Goal: Information Seeking & Learning: Compare options

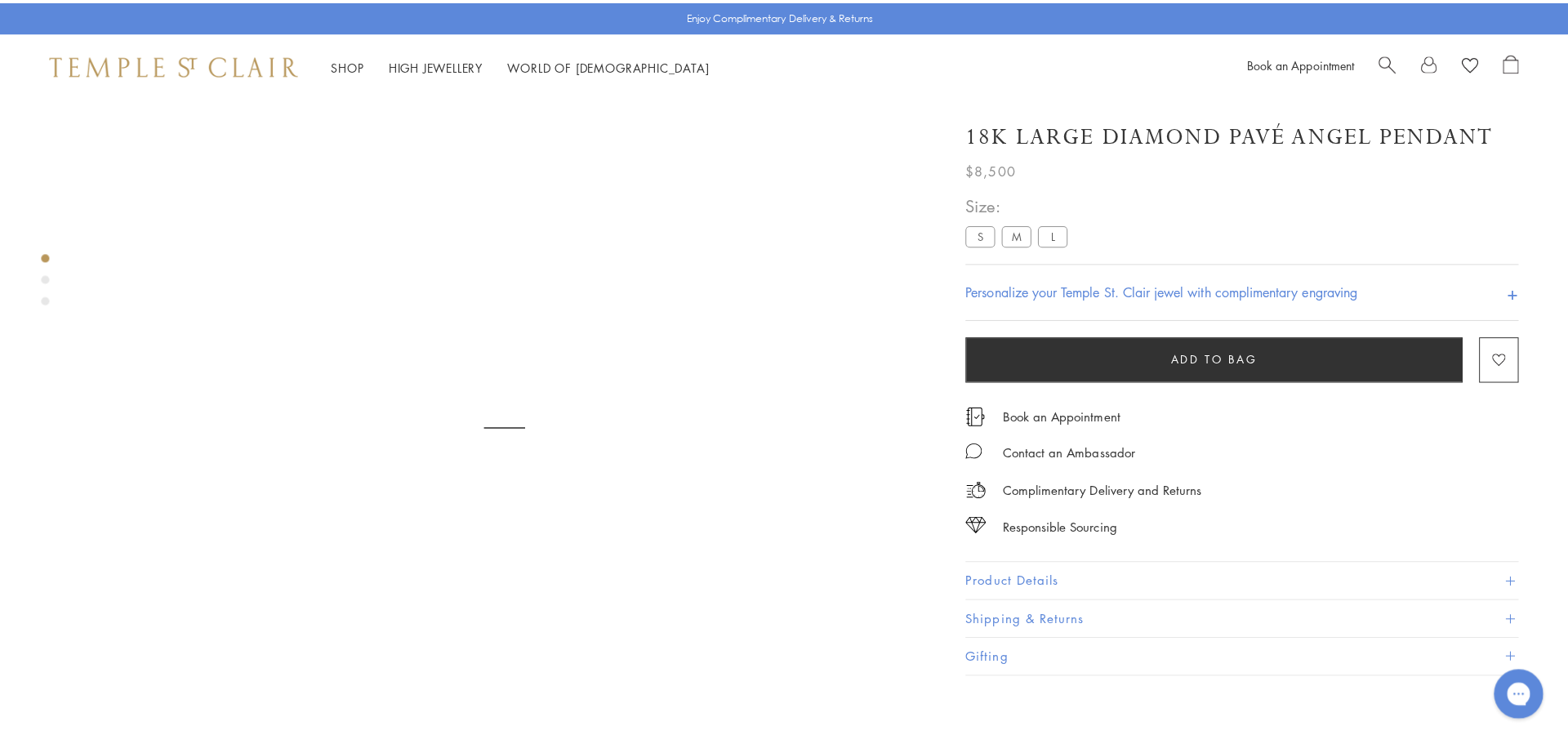
scroll to position [97, 0]
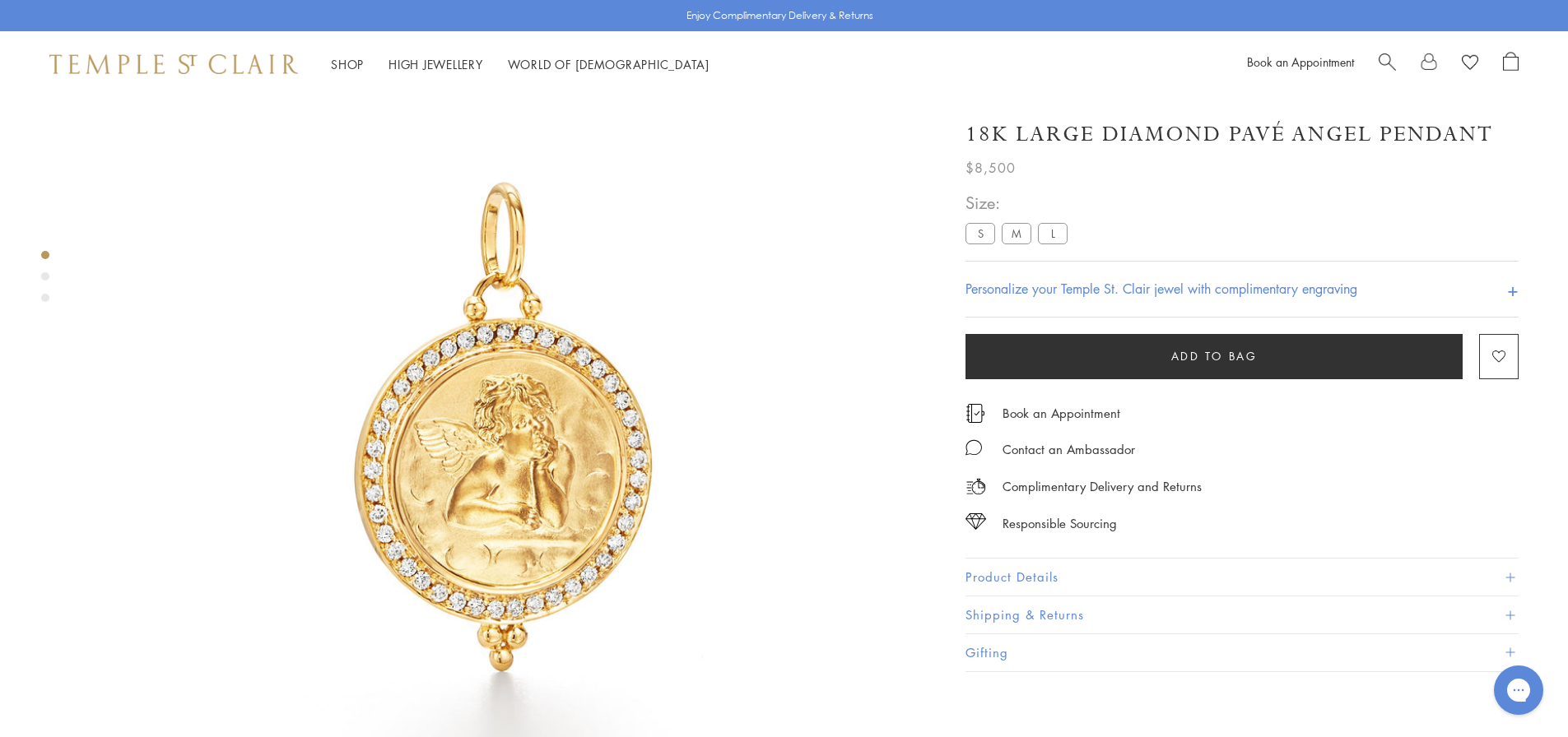
click at [1387, 75] on link "Search" at bounding box center [1387, 64] width 17 height 24
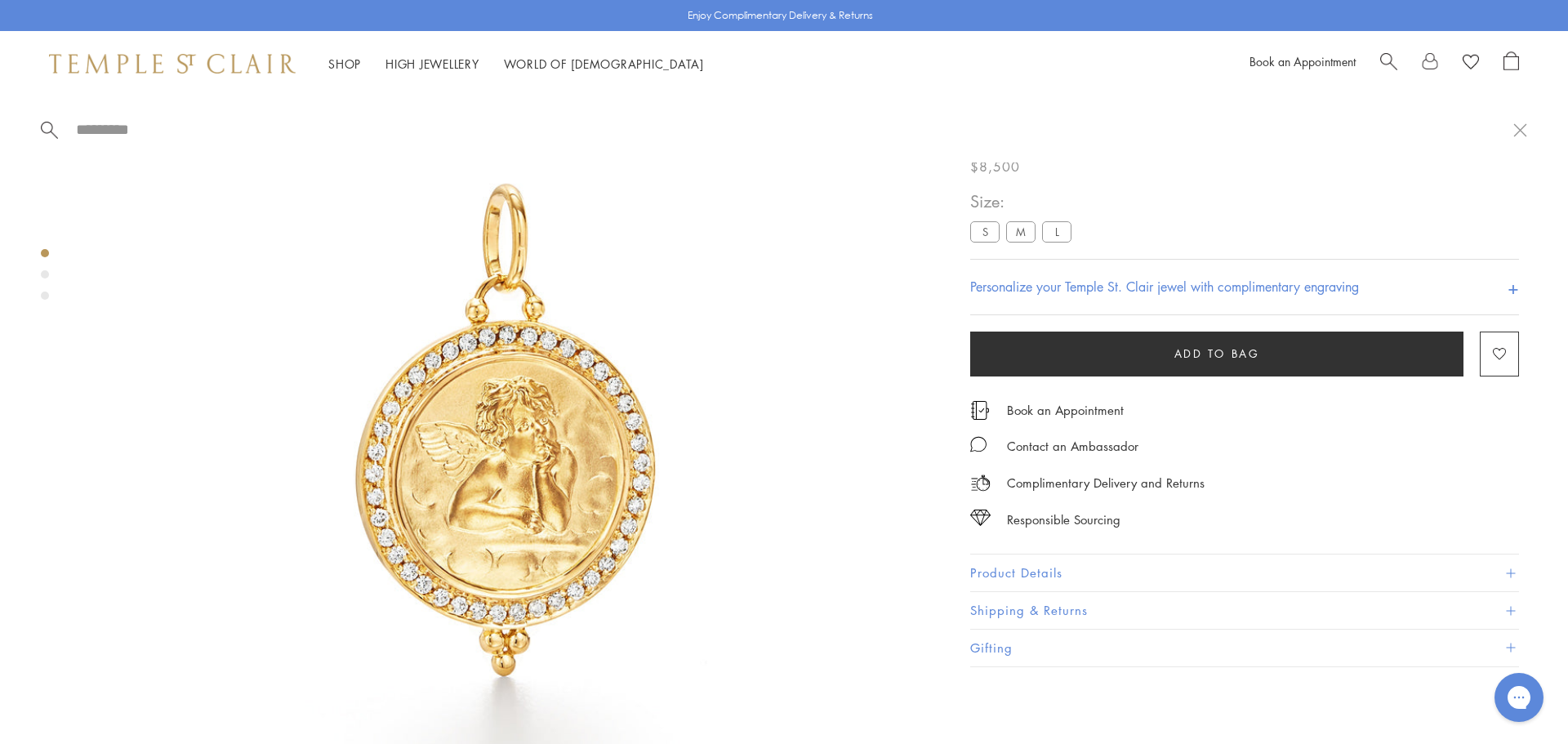
paste input "**********"
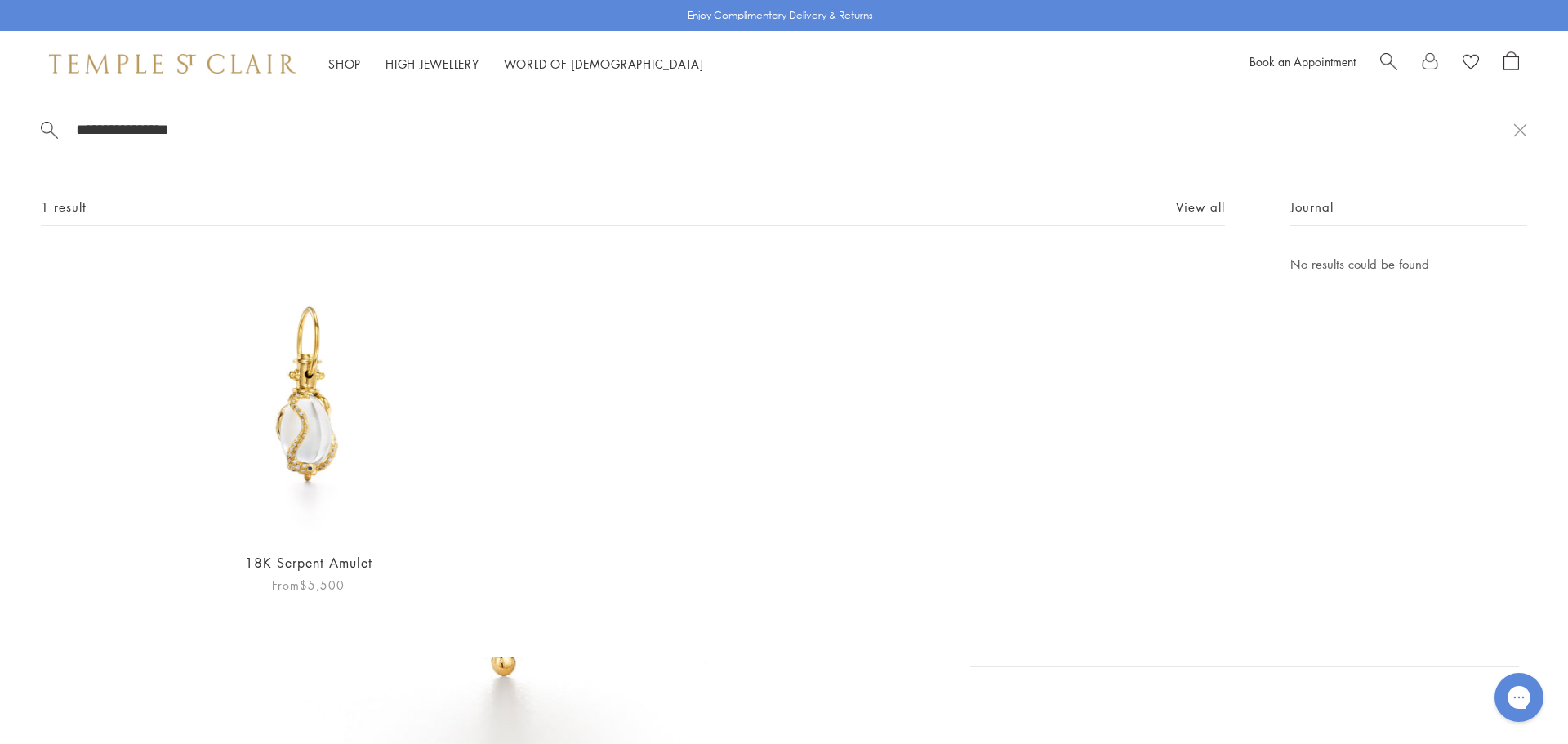
type input "**********"
click at [282, 388] on img at bounding box center [307, 396] width 283 height 283
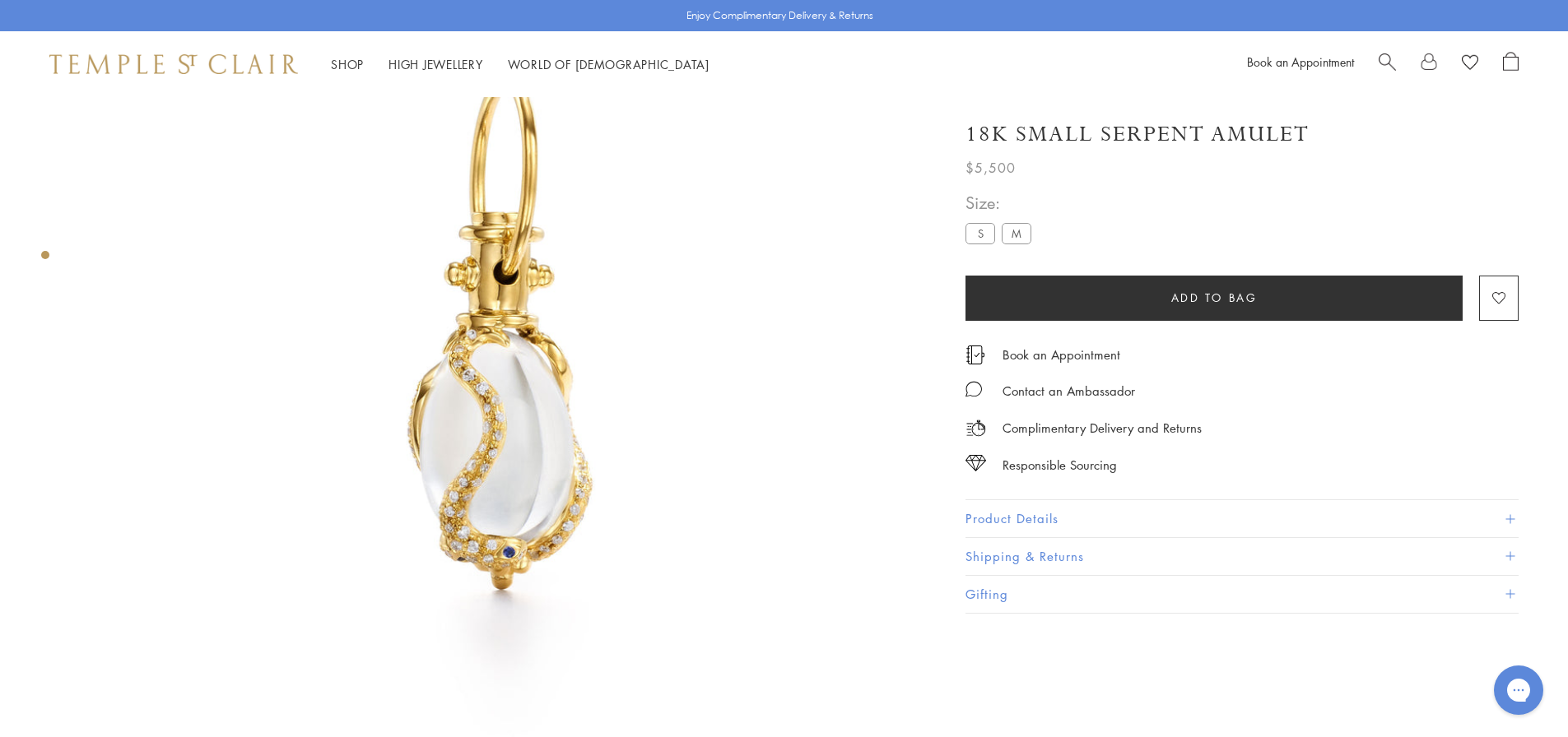
scroll to position [180, 0]
click at [1024, 225] on label "M" at bounding box center [1016, 233] width 30 height 21
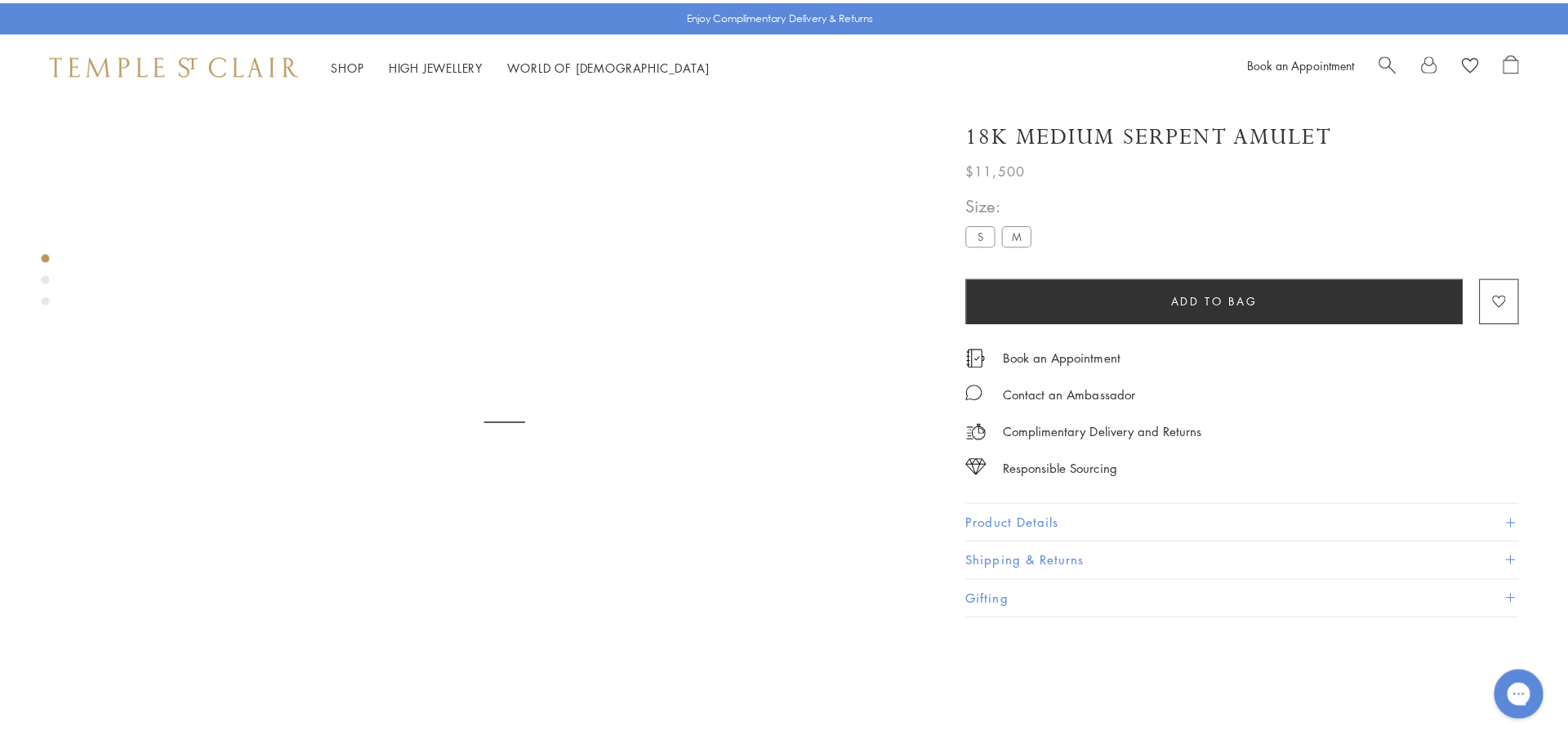
scroll to position [97, 0]
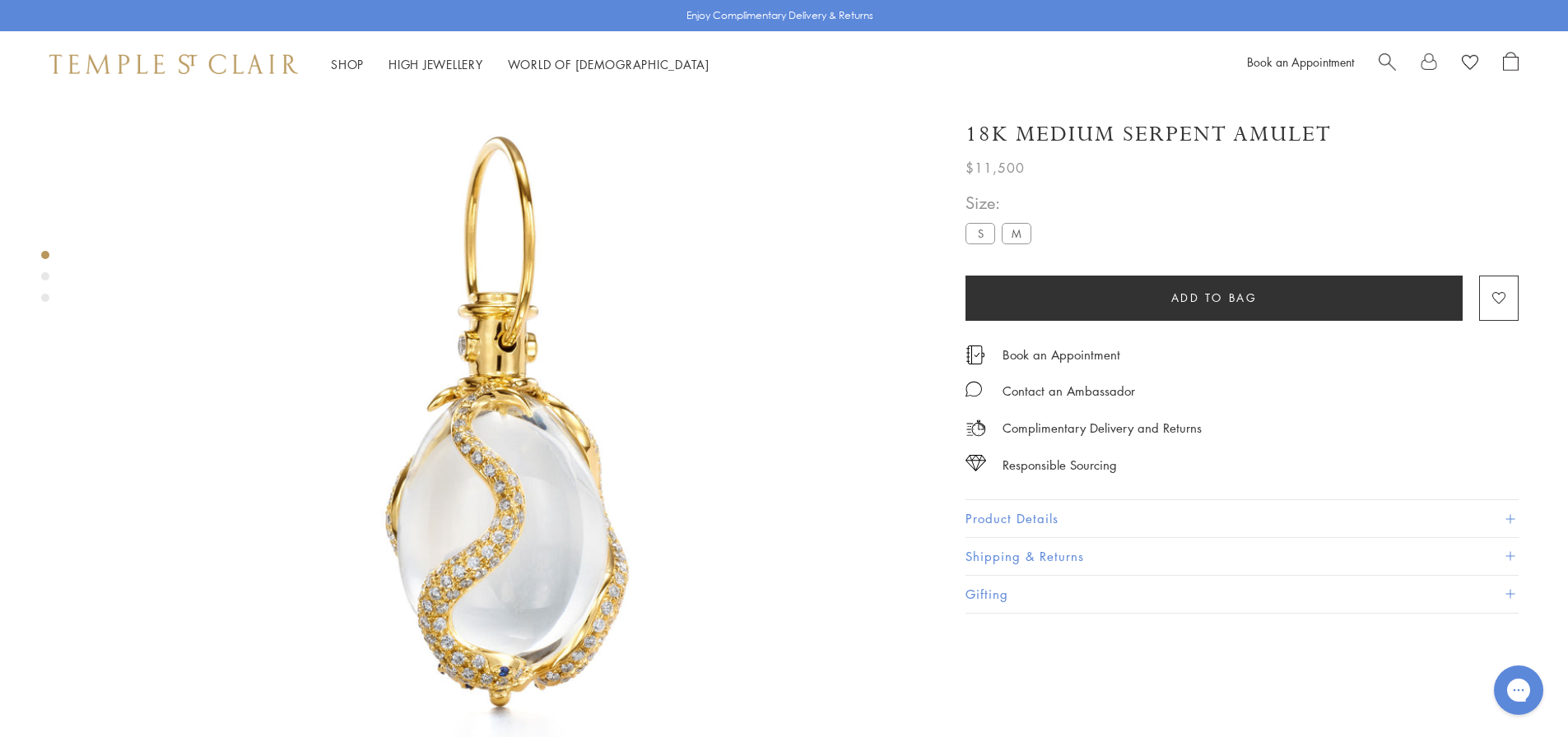
click at [980, 238] on label "S" at bounding box center [980, 233] width 30 height 21
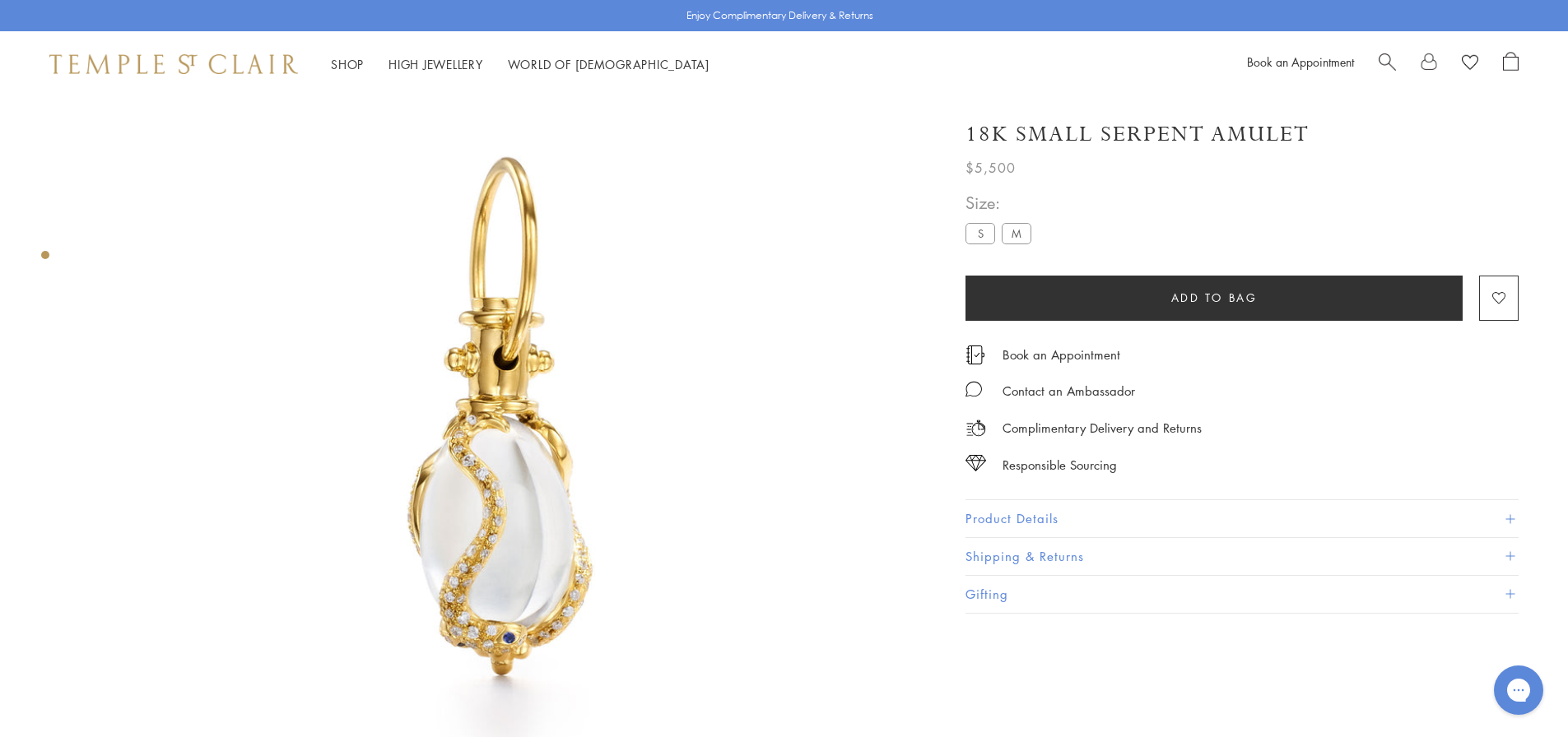
click at [523, 347] on img at bounding box center [504, 422] width 844 height 844
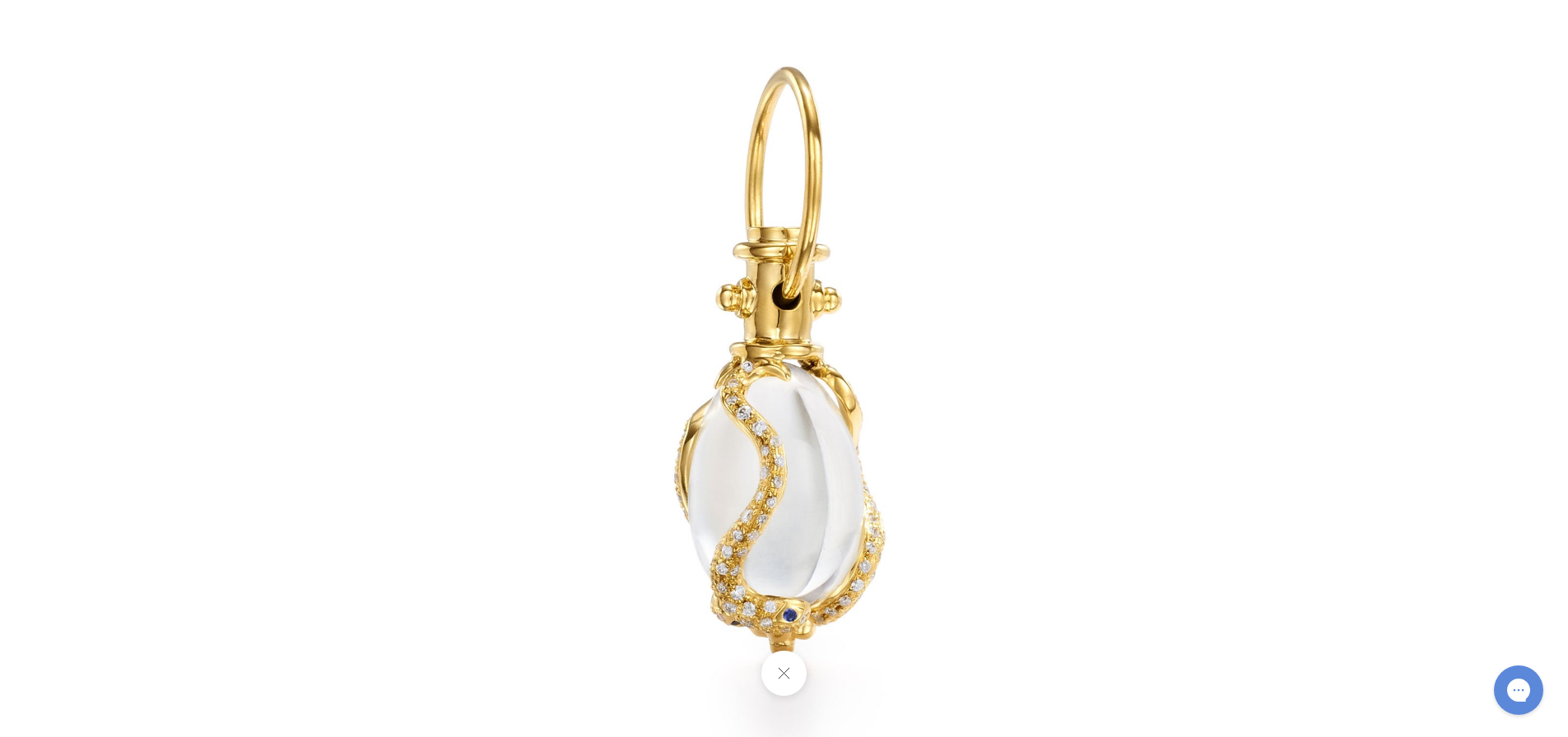
click at [796, 678] on button at bounding box center [784, 673] width 45 height 45
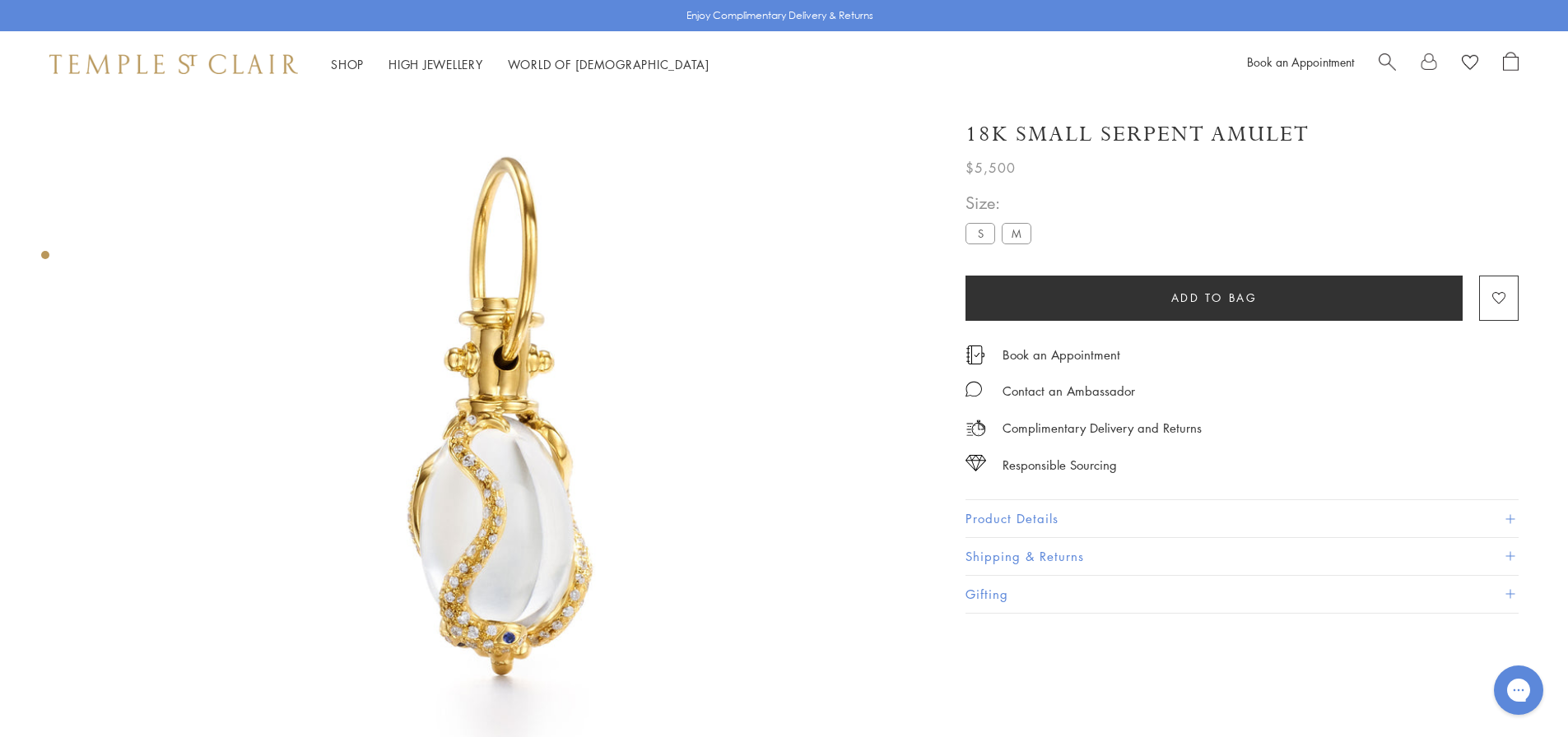
click at [1062, 527] on button "Product Details" at bounding box center [1241, 519] width 553 height 37
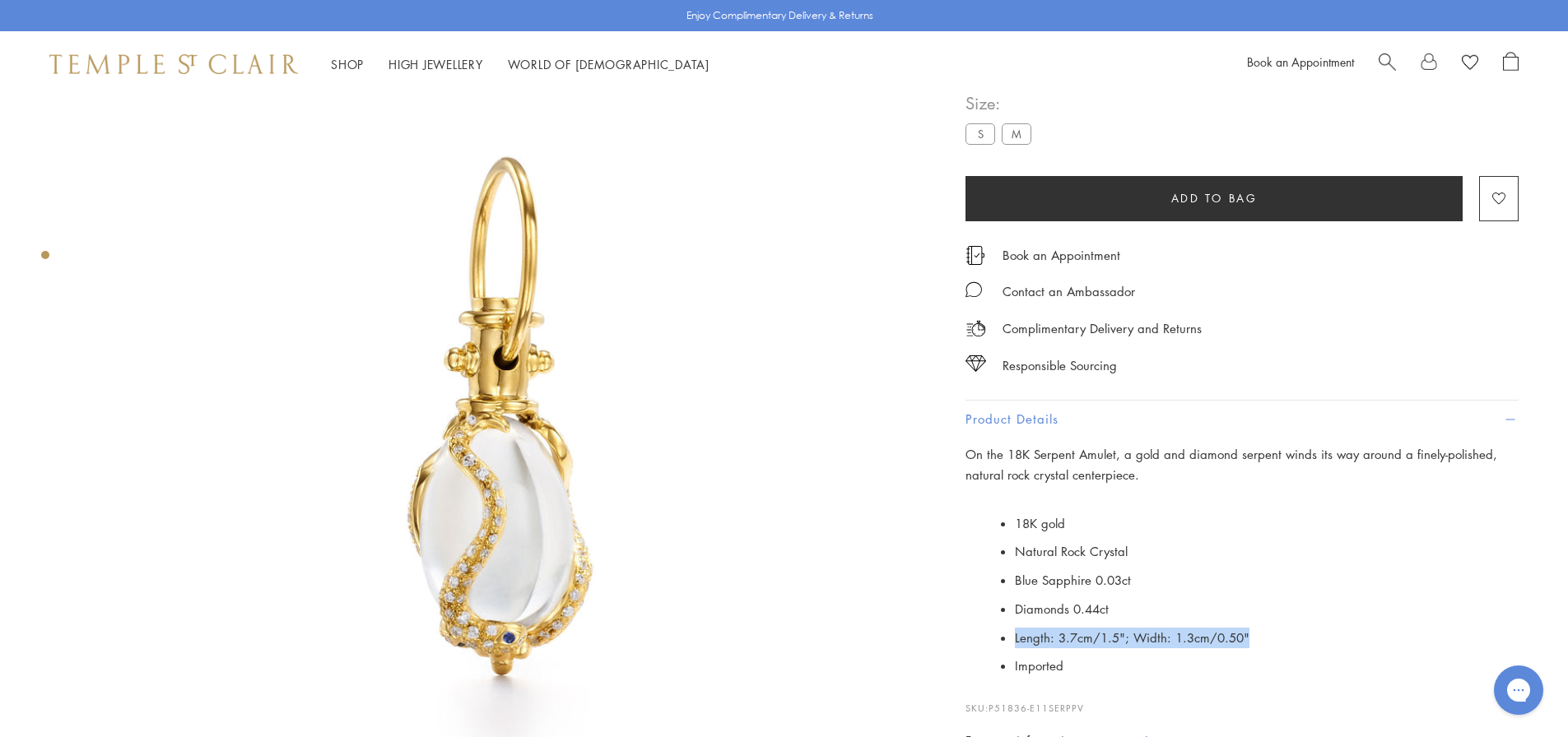
drag, startPoint x: 1015, startPoint y: 639, endPoint x: 1241, endPoint y: 639, distance: 226.0
click at [1241, 639] on span "Length: 3.7cm/1.5"; Width: 1.3cm/0.50"" at bounding box center [1132, 638] width 235 height 17
copy span "Length: 3.7cm/1.5"; Width: 1.3cm/0.50""
click at [1385, 67] on span "Search" at bounding box center [1387, 60] width 17 height 17
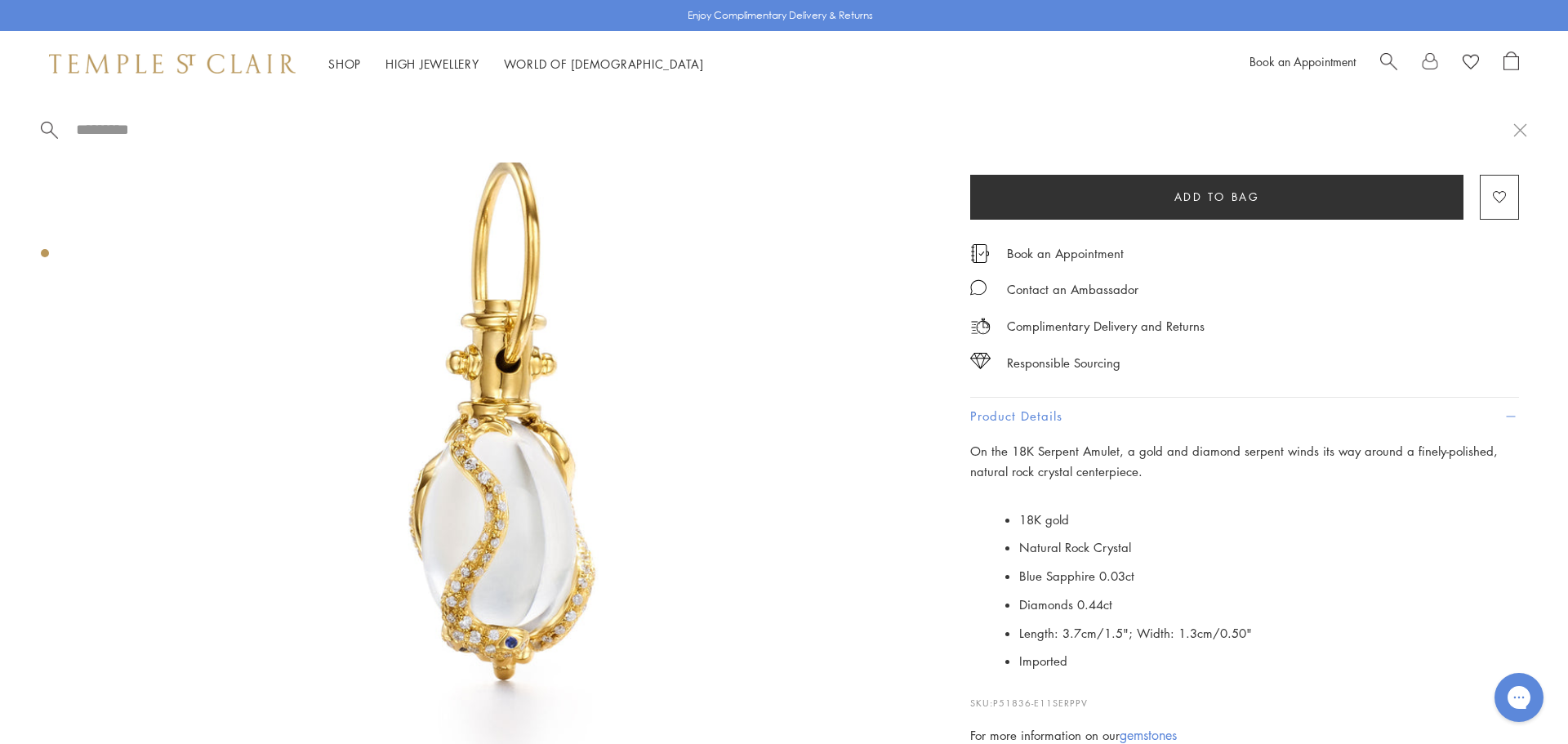
click at [1394, 61] on span "Search" at bounding box center [1388, 59] width 17 height 17
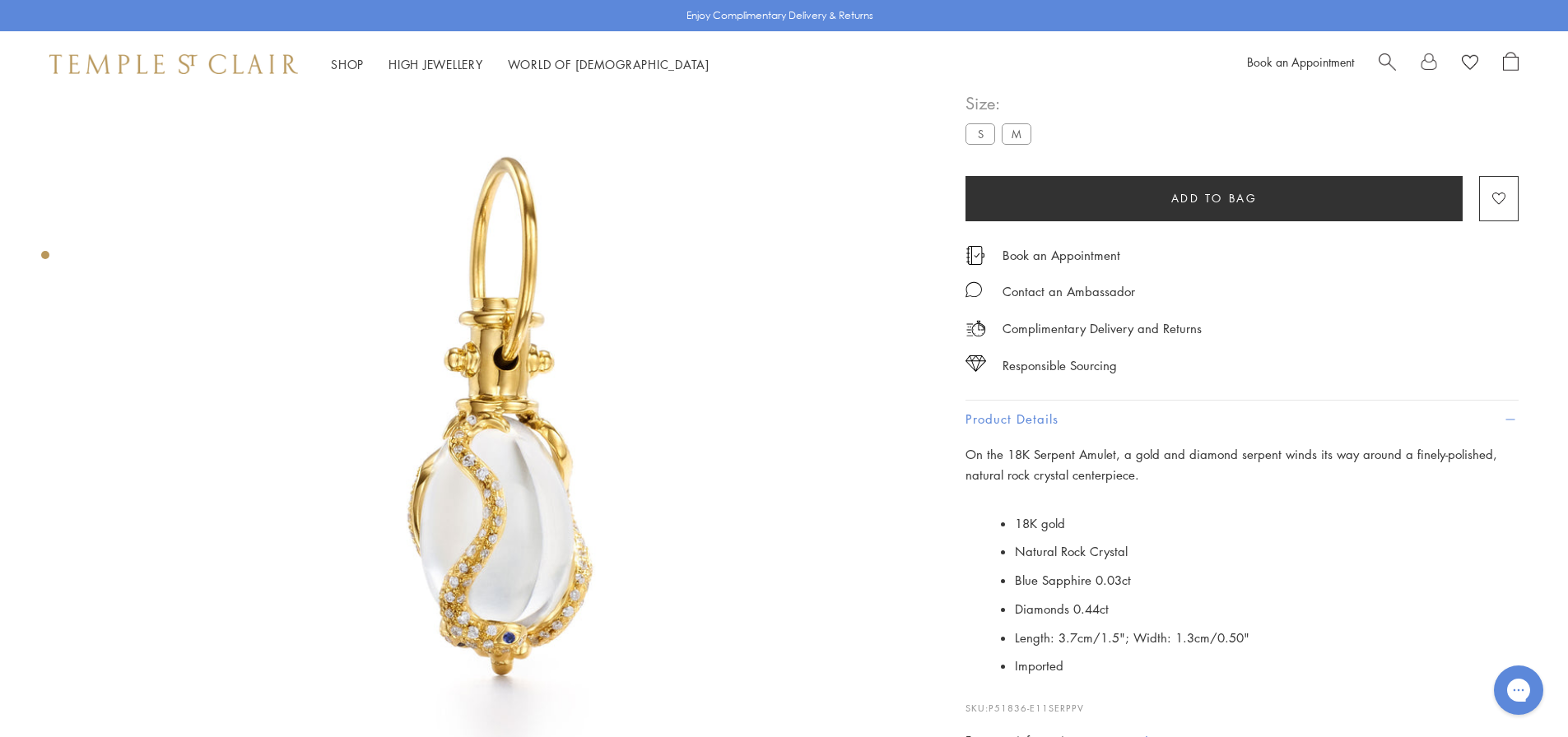
click at [1385, 63] on span "Search" at bounding box center [1387, 60] width 17 height 17
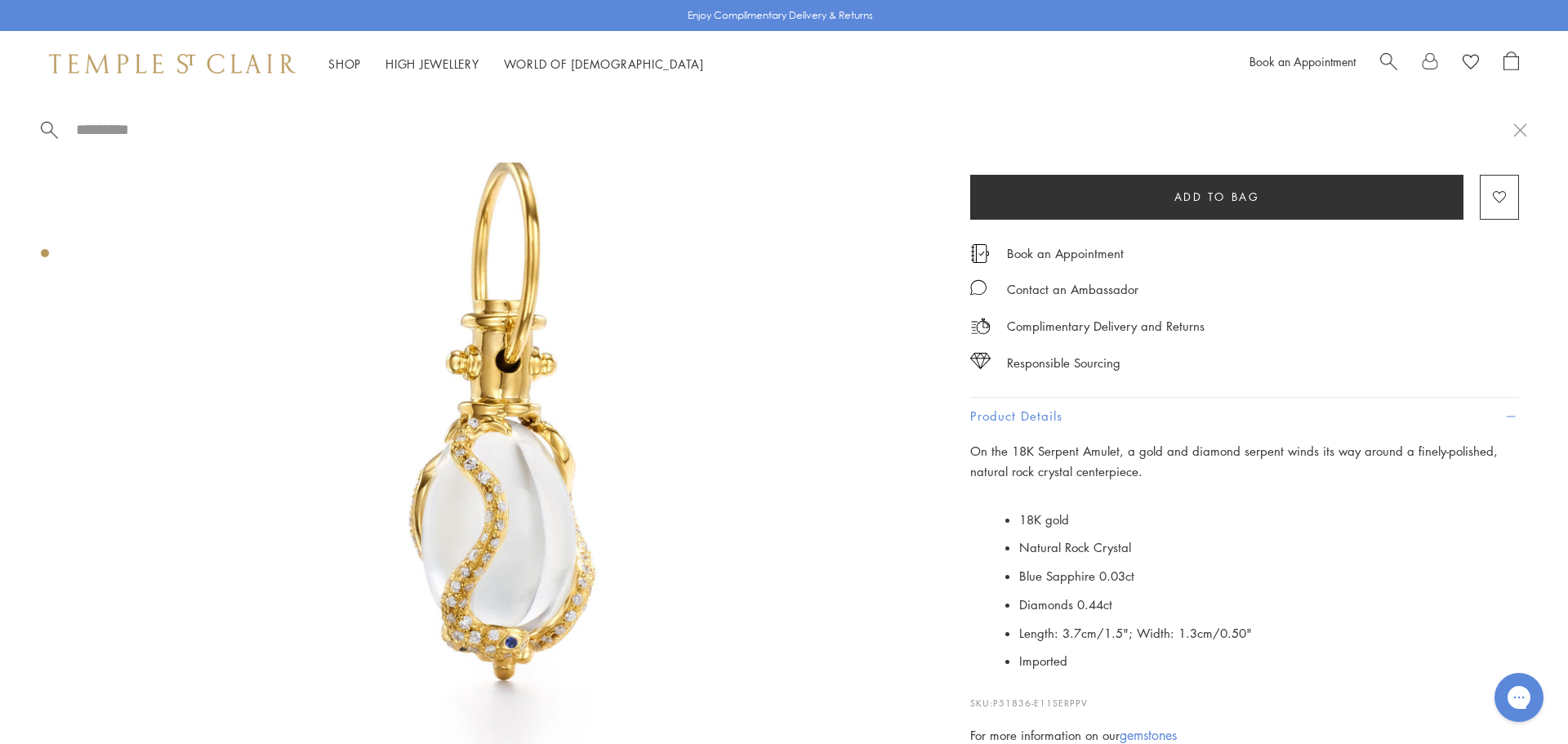
paste input "**********"
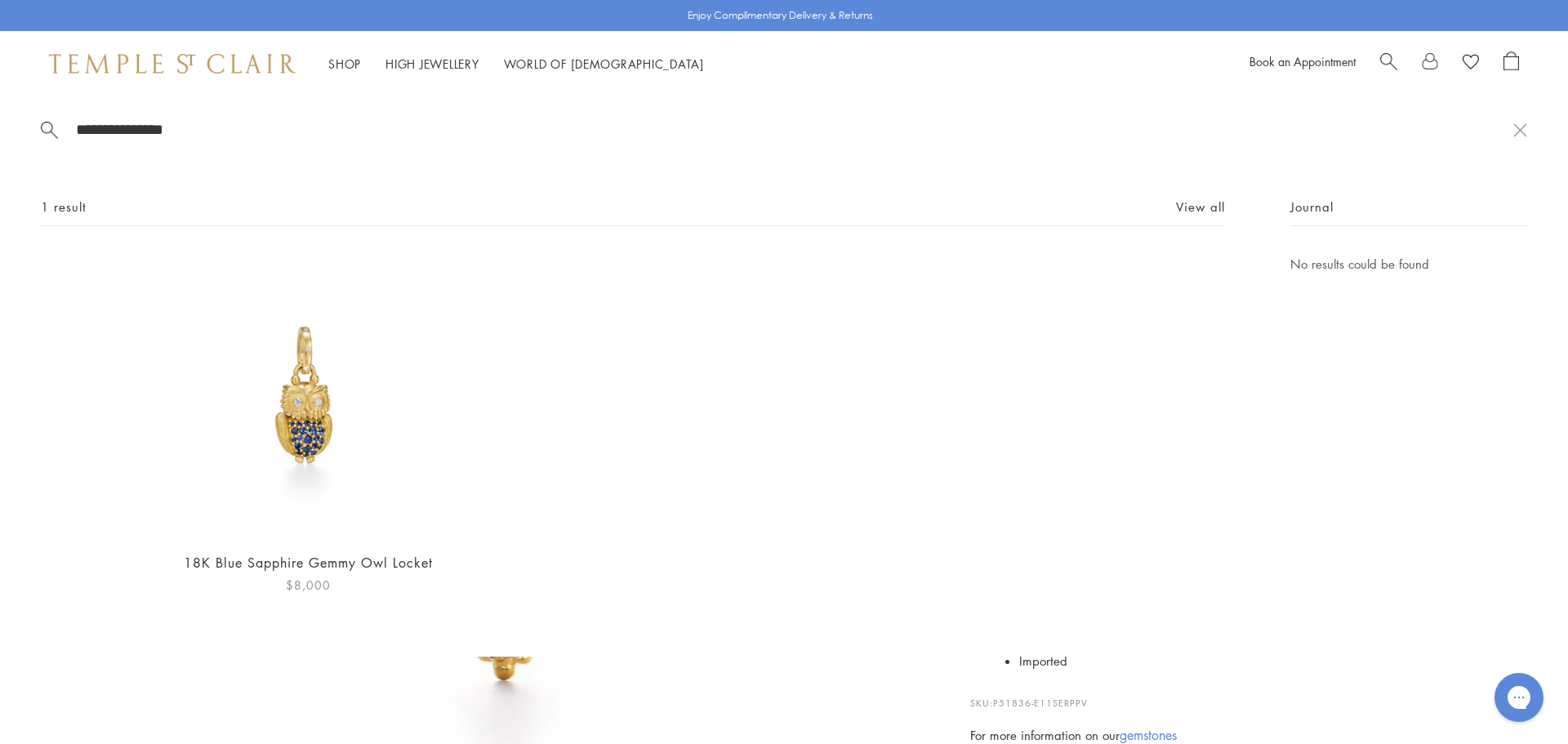
type input "**********"
click at [340, 402] on img at bounding box center [307, 396] width 283 height 283
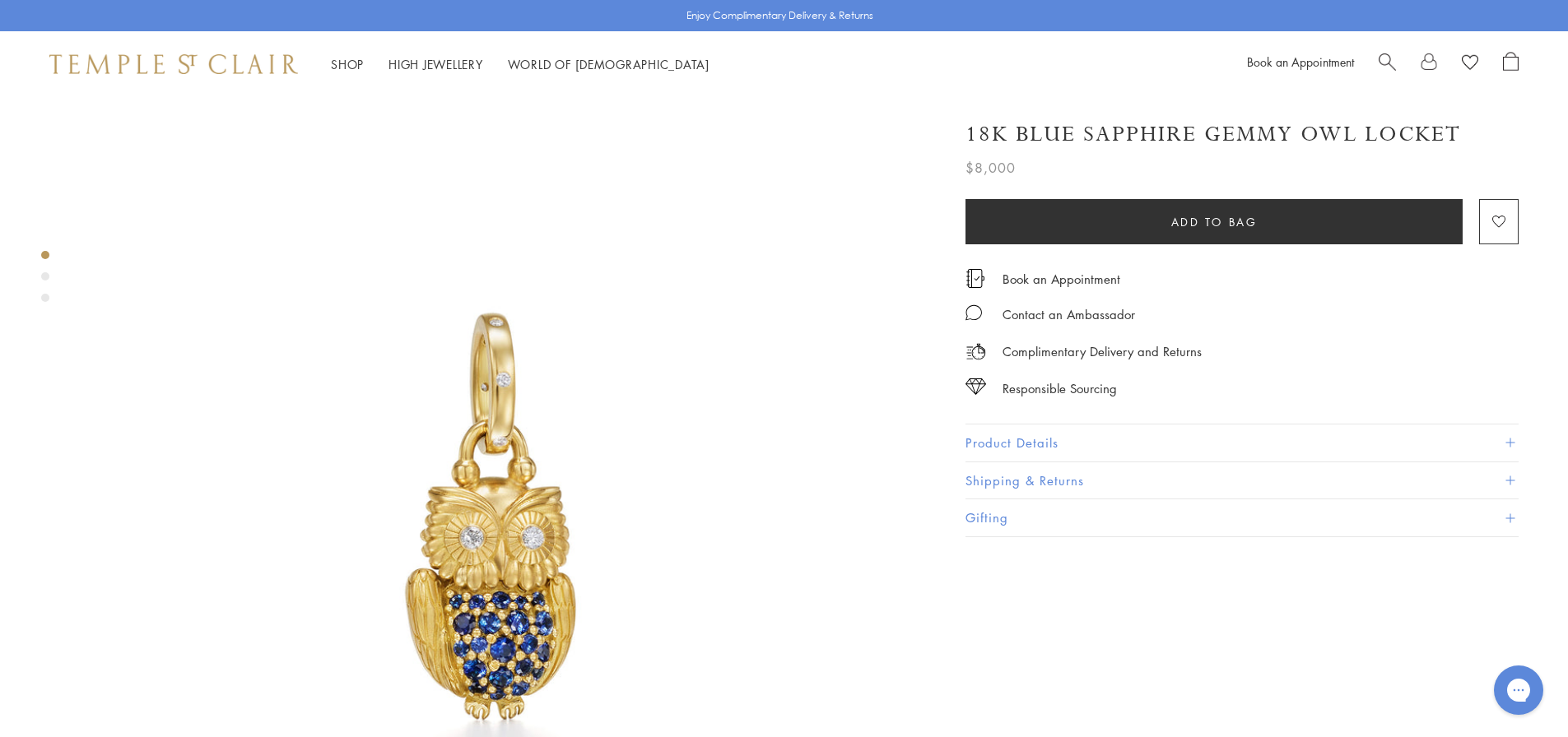
click at [1067, 440] on button "Product Details" at bounding box center [1241, 443] width 553 height 37
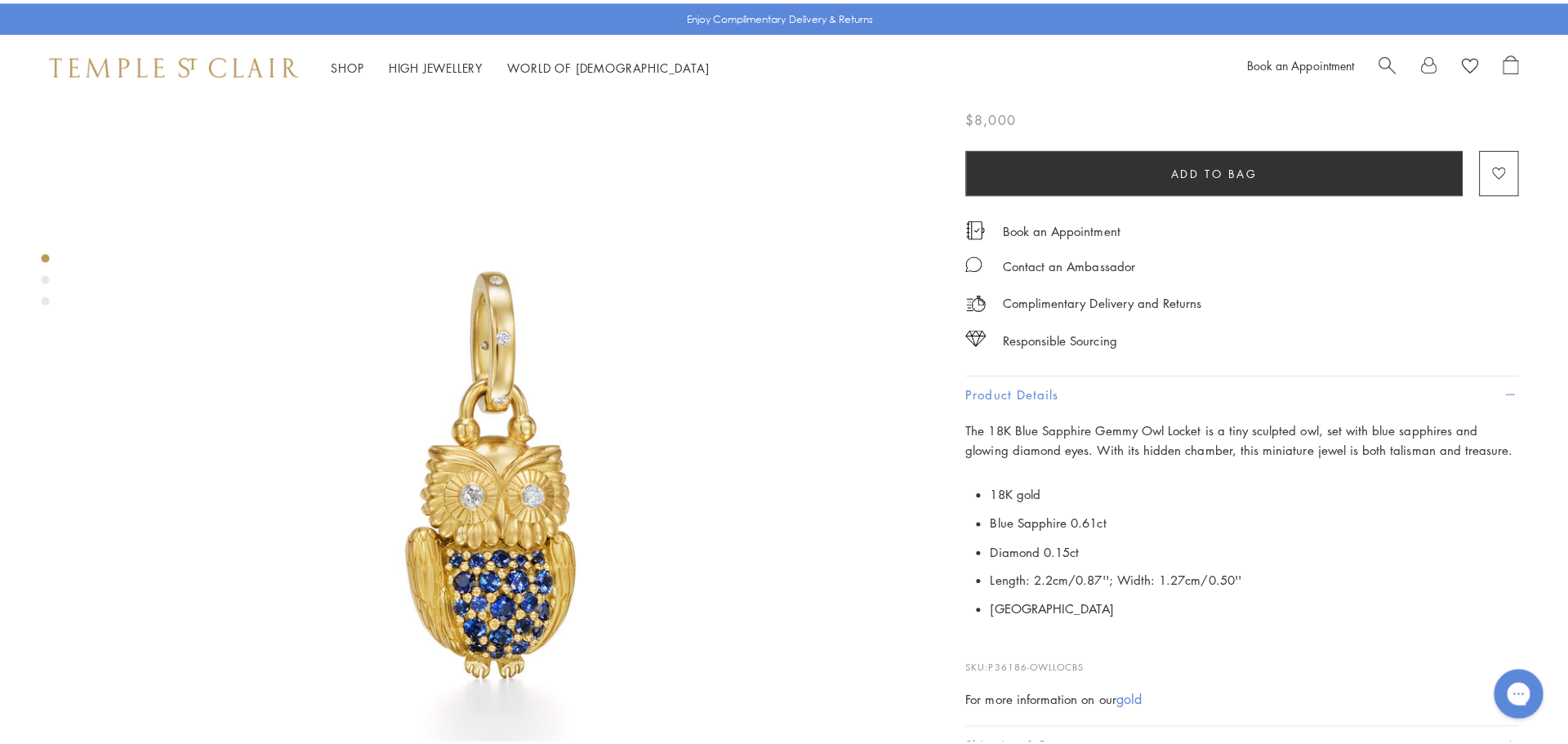
scroll to position [82, 0]
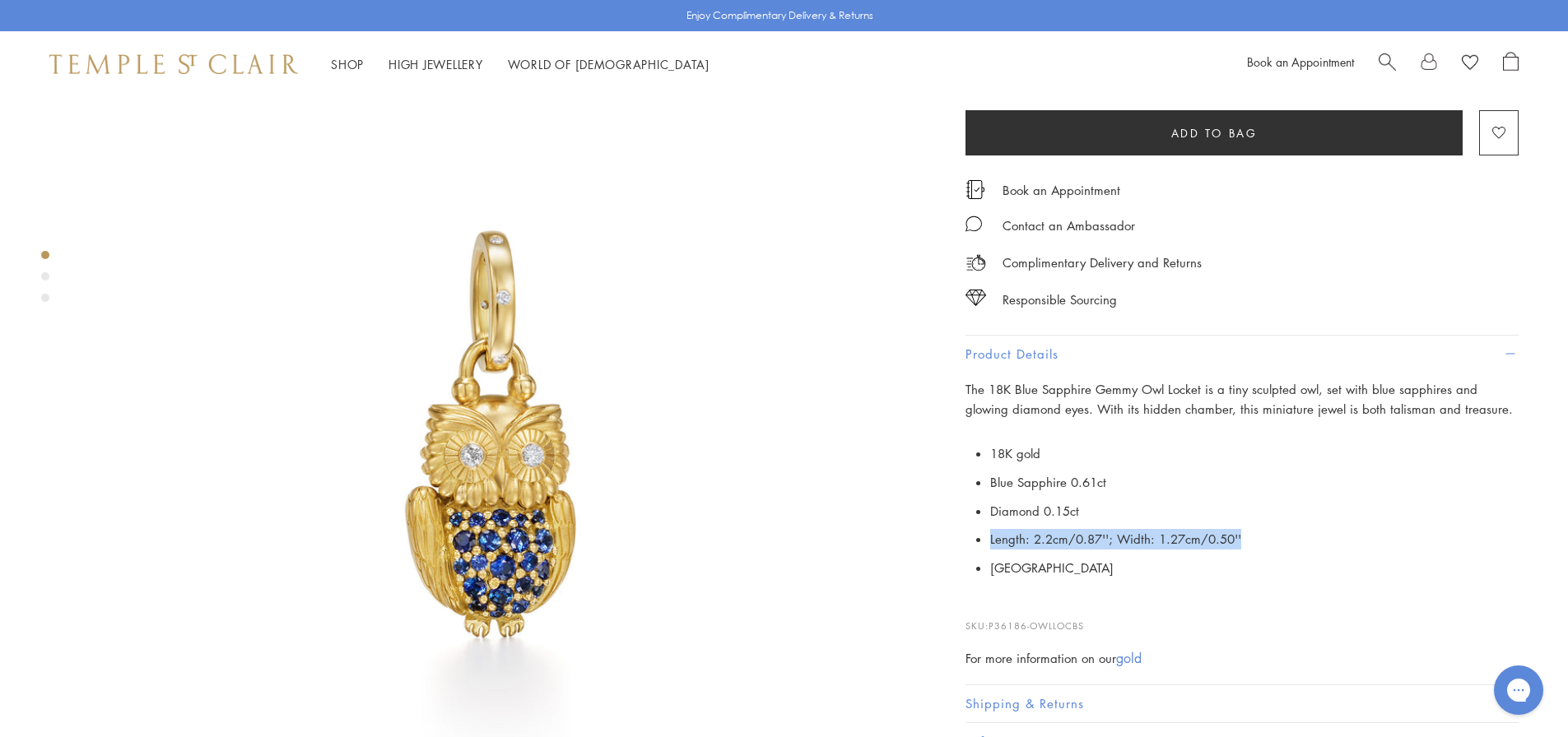
drag, startPoint x: 990, startPoint y: 537, endPoint x: 1238, endPoint y: 546, distance: 248.2
click at [1238, 546] on li "Length: 2.2cm/0.87''; Width: 1.27cm/0.50''" at bounding box center [1254, 539] width 529 height 29
copy li "Length: 2.2cm/0.87''; Width: 1.27cm/0.50''"
click at [1387, 57] on span "Search" at bounding box center [1387, 60] width 17 height 17
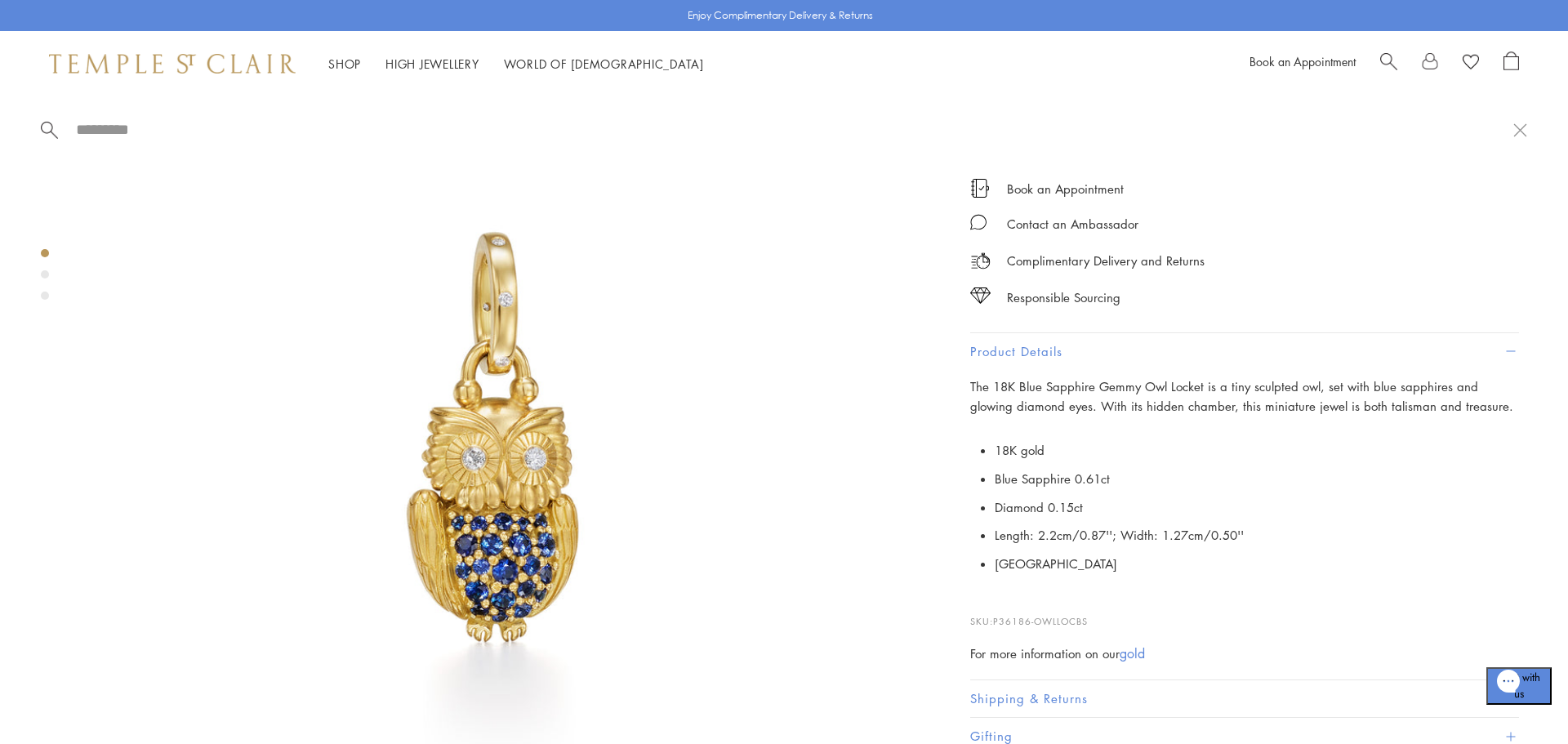
paste input "**********"
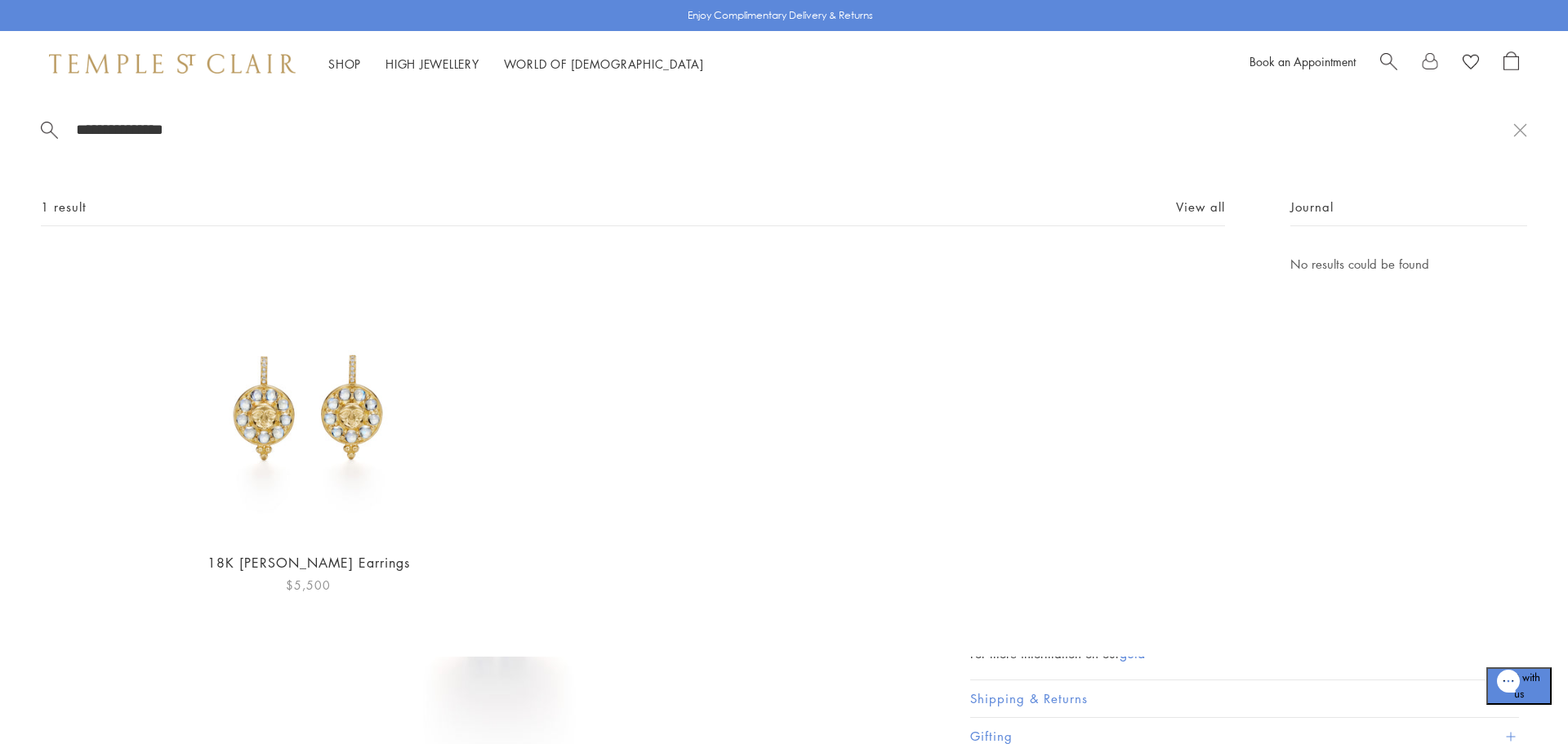
type input "**********"
click at [267, 385] on img at bounding box center [307, 396] width 283 height 283
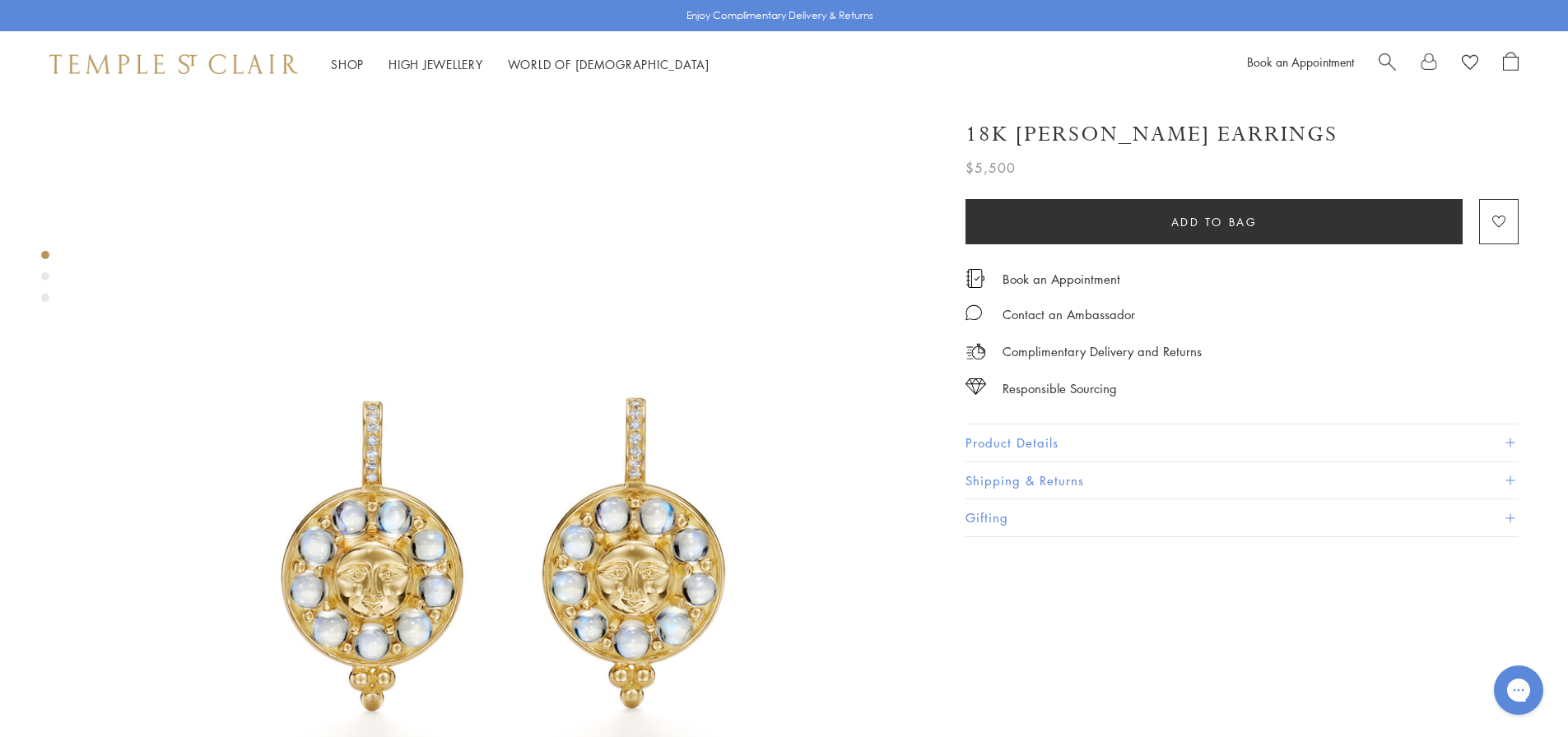
click at [1083, 448] on button "Product Details" at bounding box center [1241, 443] width 553 height 37
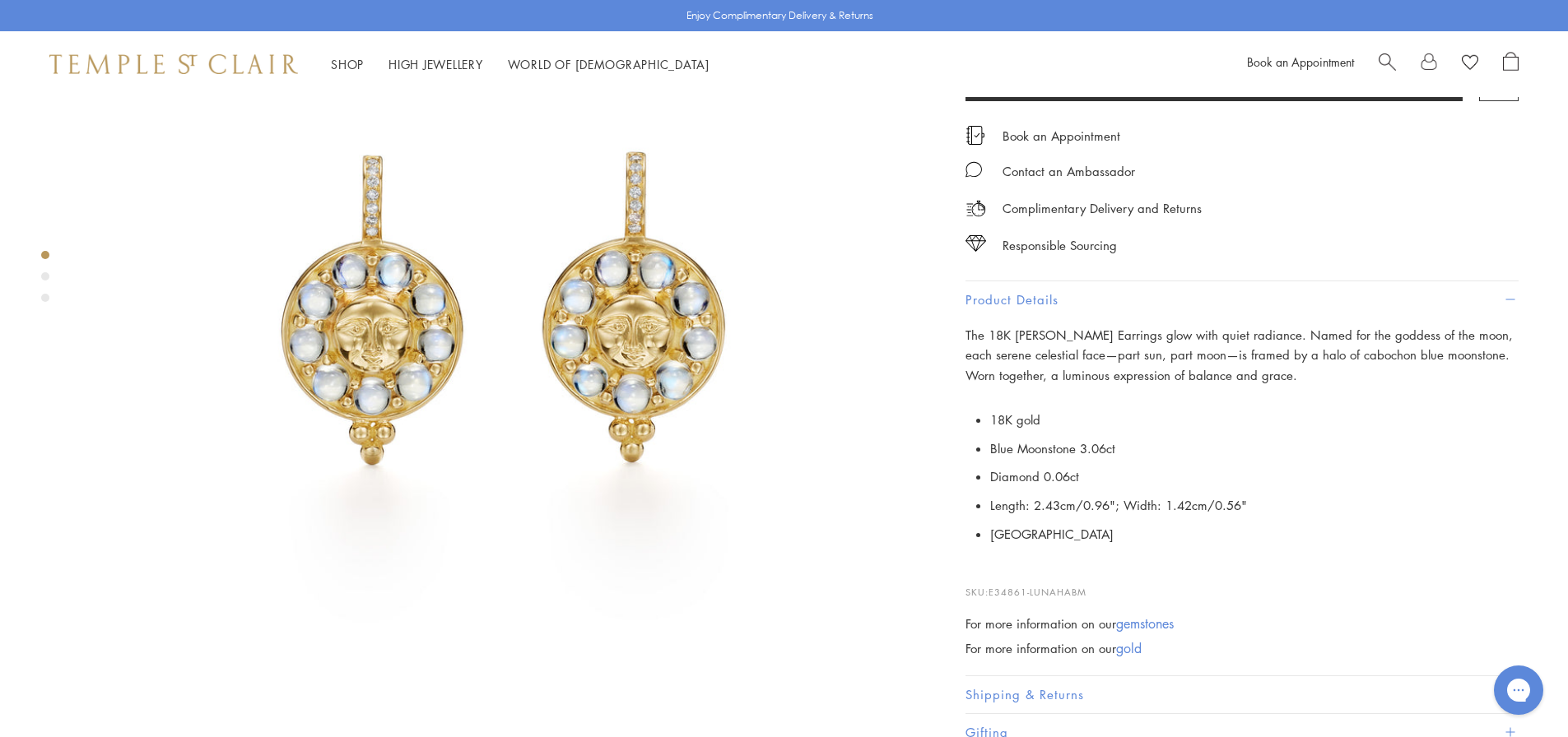
scroll to position [247, 0]
click at [989, 503] on p "18K gold Blue Moonstone 3.06ct Diamond 0.06ct Length: 2.43cm/0.96"; Width: 1.42…" at bounding box center [1241, 477] width 553 height 143
drag, startPoint x: 991, startPoint y: 502, endPoint x: 1241, endPoint y: 505, distance: 250.0
click at [1241, 505] on li "Length: 2.43cm/0.96"; Width: 1.42cm/0.56"" at bounding box center [1254, 505] width 529 height 29
copy li "Length: 2.43cm/0.96"; Width: 1.42cm/0.56""
